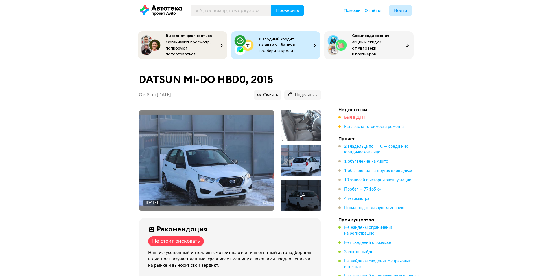
click at [359, 116] on span "Был в ДТП" at bounding box center [354, 117] width 21 height 4
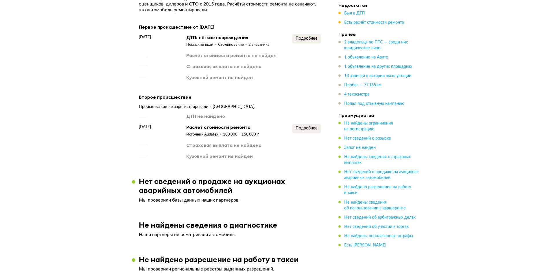
scroll to position [699, 0]
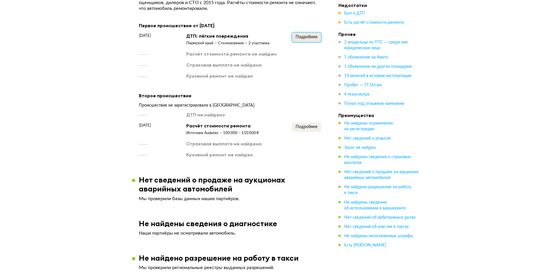
click at [307, 35] on span "Подробнее" at bounding box center [307, 37] width 22 height 4
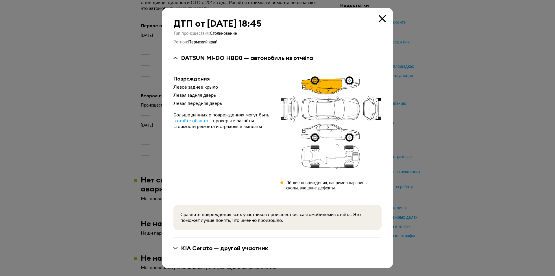
click at [384, 19] on icon at bounding box center [382, 18] width 7 height 7
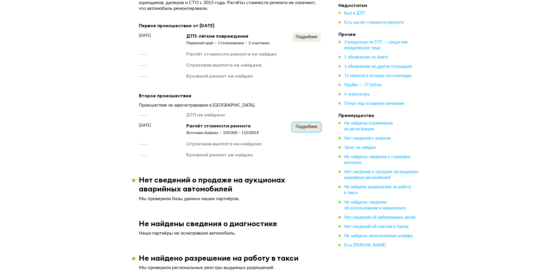
click at [305, 127] on button "Подробнее" at bounding box center [306, 126] width 29 height 9
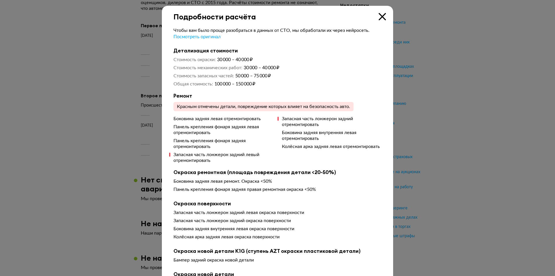
click at [380, 20] on icon at bounding box center [382, 16] width 7 height 7
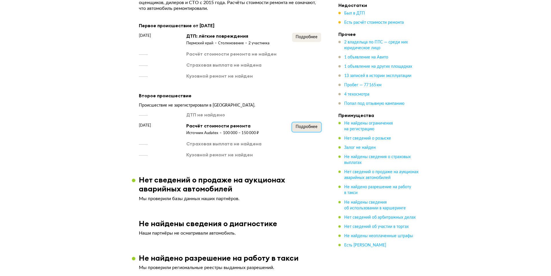
click at [300, 125] on span "Подробнее" at bounding box center [307, 127] width 22 height 4
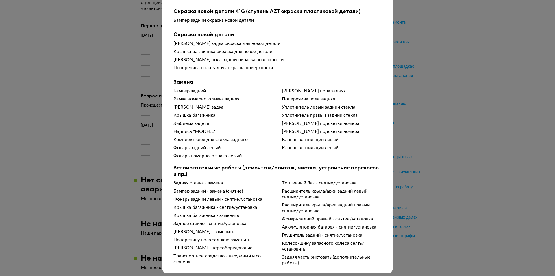
scroll to position [244, 0]
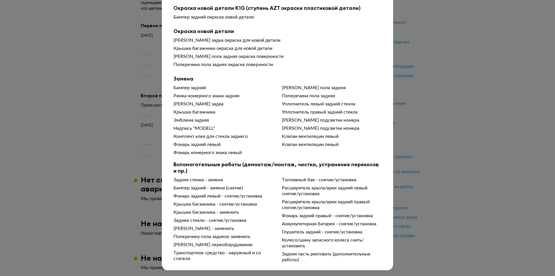
click at [468, 115] on div "Подробности расчёта Чтобы вам было проще разобраться в данных от СТО, мы обрабо…" at bounding box center [277, 138] width 555 height 276
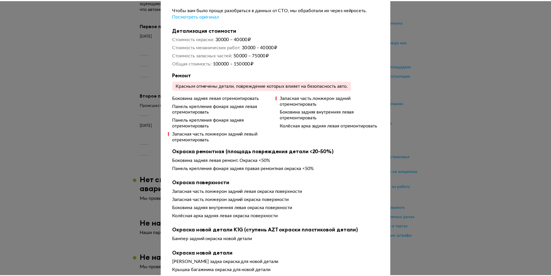
scroll to position [0, 0]
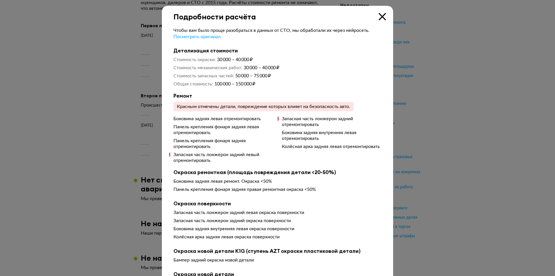
drag, startPoint x: 450, startPoint y: 66, endPoint x: 341, endPoint y: 12, distance: 121.7
click at [443, 66] on div at bounding box center [277, 138] width 555 height 276
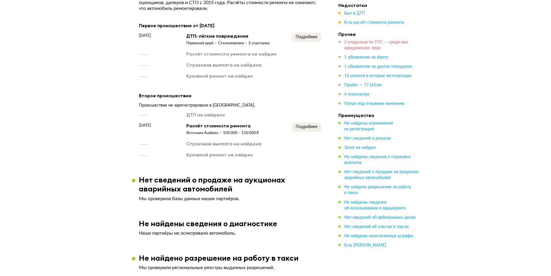
click at [360, 45] on span "2 владельца по ПТС — среди них юридическое лицо" at bounding box center [376, 45] width 64 height 10
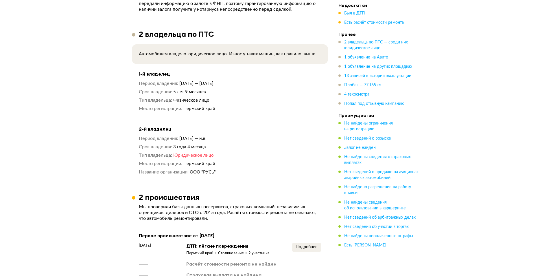
scroll to position [489, 0]
drag, startPoint x: 190, startPoint y: 169, endPoint x: 230, endPoint y: 169, distance: 39.3
click at [230, 169] on dl "Название организации ООО "РУСЬ"" at bounding box center [230, 172] width 182 height 6
copy span "ООО "РУСЬ""
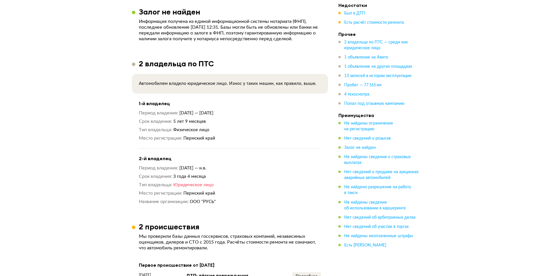
click at [188, 167] on span "[DATE] — н.в." at bounding box center [192, 168] width 27 height 4
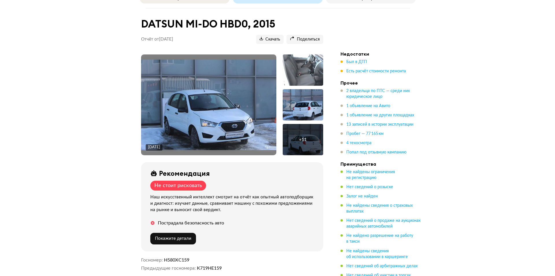
scroll to position [0, 0]
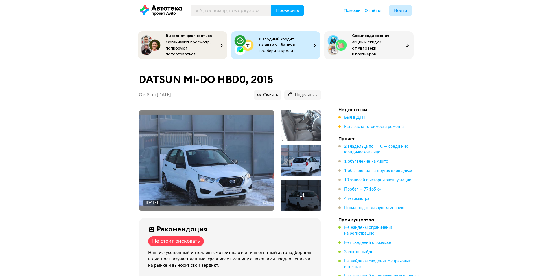
click at [302, 117] on div at bounding box center [300, 125] width 40 height 31
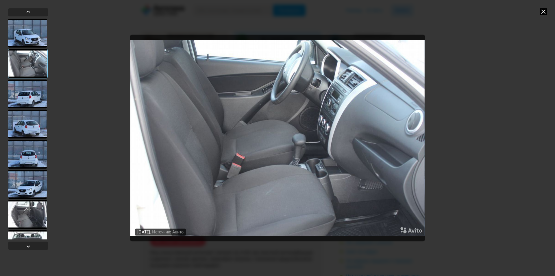
click at [41, 94] on div at bounding box center [27, 93] width 39 height 29
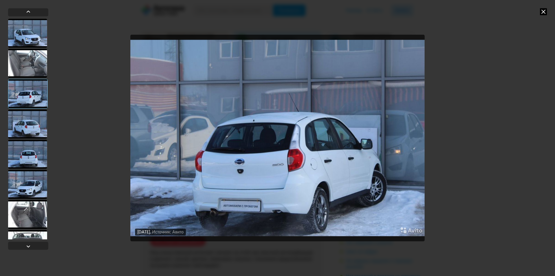
click at [35, 121] on div at bounding box center [27, 123] width 39 height 29
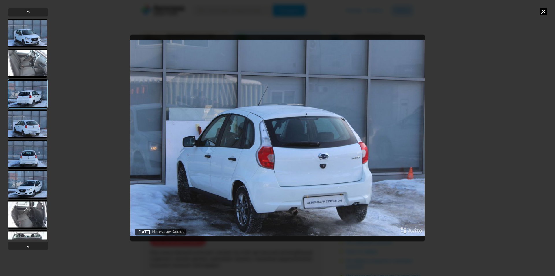
click at [32, 143] on div at bounding box center [27, 153] width 39 height 29
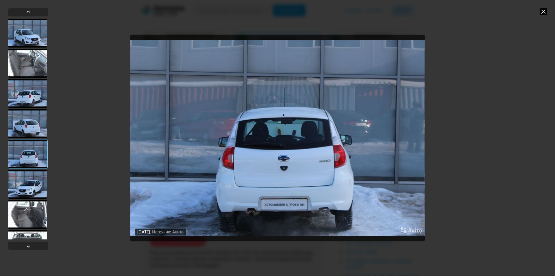
click at [30, 188] on div at bounding box center [27, 183] width 39 height 29
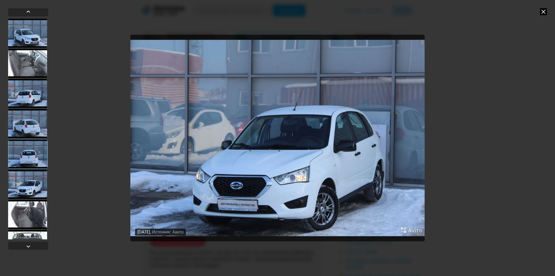
click at [32, 212] on div at bounding box center [27, 214] width 39 height 29
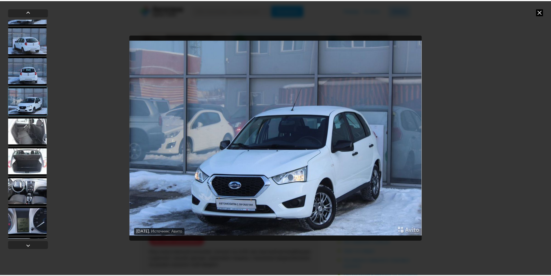
scroll to position [87, 0]
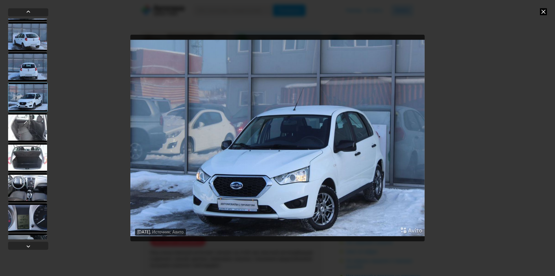
click at [32, 189] on div at bounding box center [27, 187] width 39 height 29
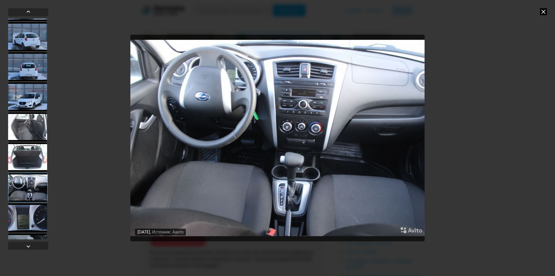
click at [542, 11] on icon at bounding box center [543, 11] width 7 height 7
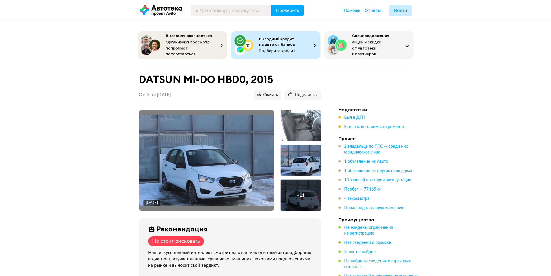
scroll to position [116, 0]
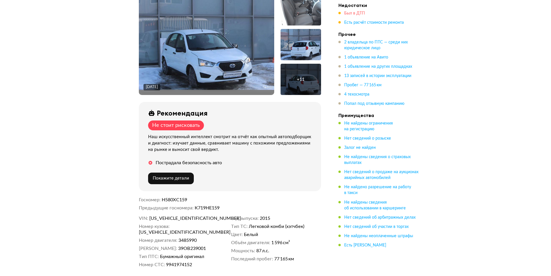
click at [349, 12] on span "Был в ДТП" at bounding box center [354, 13] width 21 height 4
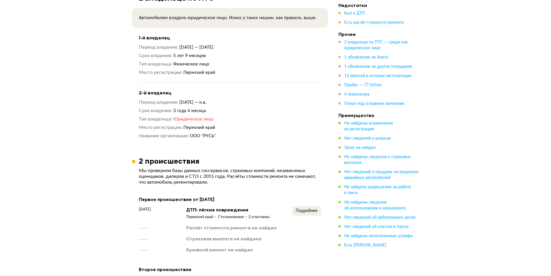
scroll to position [670, 0]
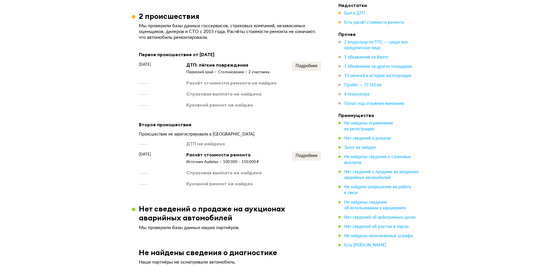
click at [302, 67] on div "Подробнее" at bounding box center [306, 68] width 29 height 13
click at [302, 62] on button "Подробнее" at bounding box center [306, 66] width 29 height 9
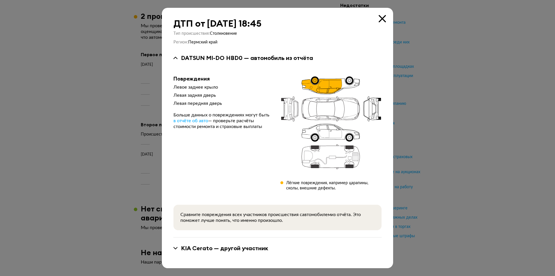
drag, startPoint x: 382, startPoint y: 20, endPoint x: 379, endPoint y: 21, distance: 3.9
click at [382, 20] on icon at bounding box center [382, 18] width 7 height 7
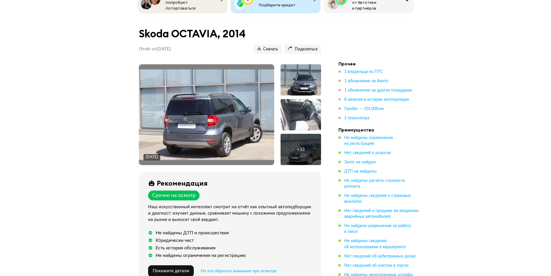
scroll to position [173, 0]
